Goal: Check status

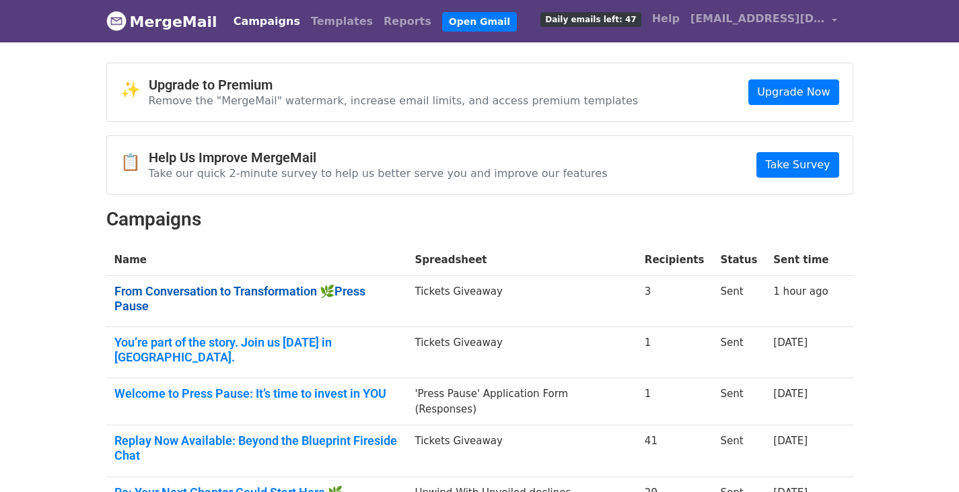
click at [319, 297] on link "From Conversation to Transformation 🌿Press Pause" at bounding box center [256, 298] width 285 height 29
